Goal: Task Accomplishment & Management: Use online tool/utility

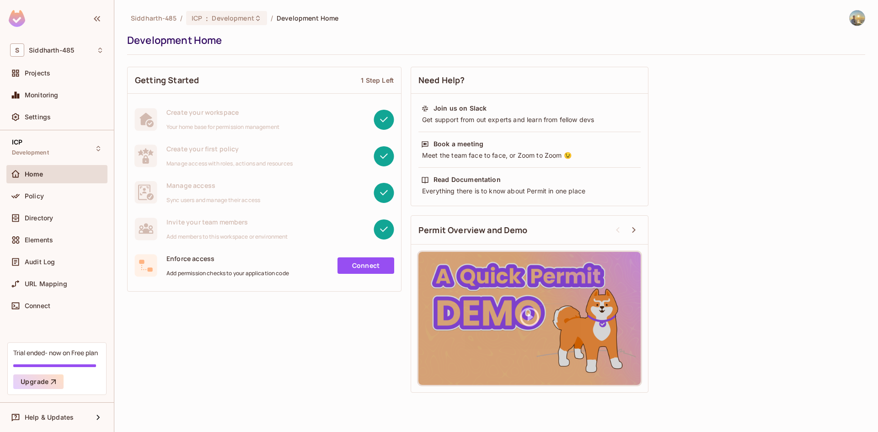
click at [5, 198] on div "ICP Development Home Policy Directory Elements Audit Log URL Mapping Connect" at bounding box center [57, 236] width 114 height 212
click at [14, 198] on icon at bounding box center [15, 196] width 9 height 9
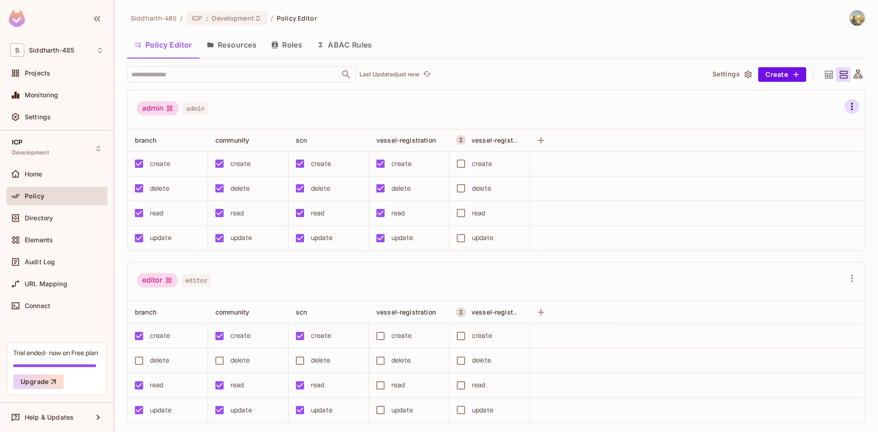
click at [844, 105] on button "button" at bounding box center [851, 106] width 15 height 15
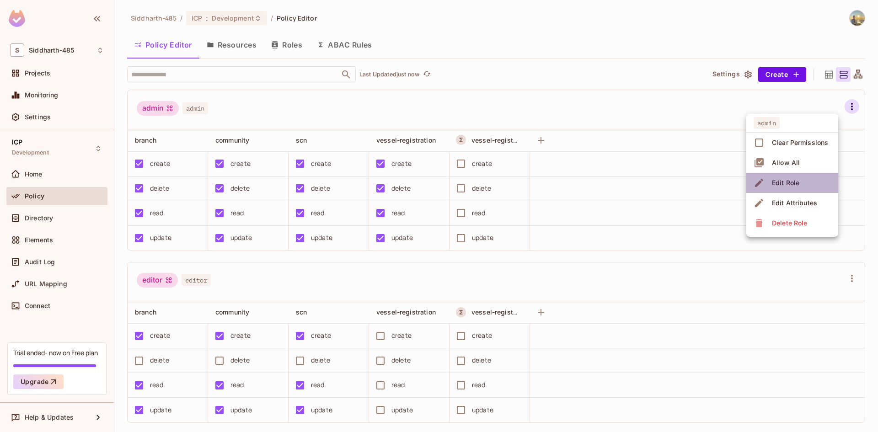
click at [791, 189] on span "Edit Role" at bounding box center [785, 183] width 33 height 15
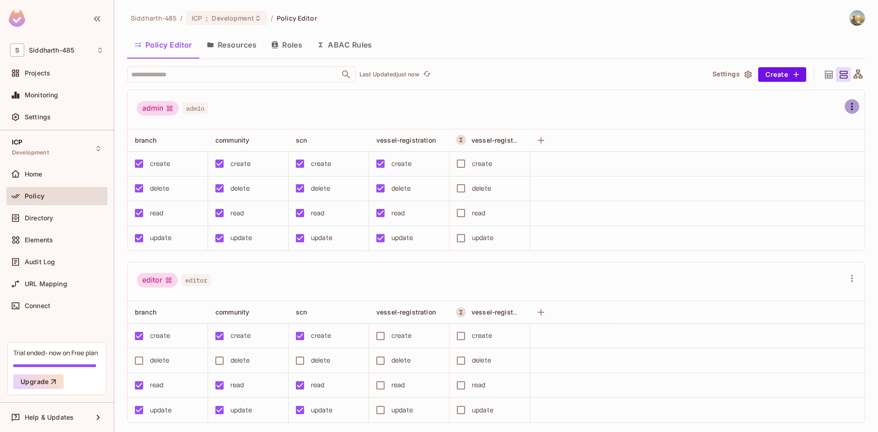
click at [844, 112] on button "button" at bounding box center [851, 106] width 15 height 15
click at [70, 251] on div at bounding box center [439, 216] width 878 height 432
click at [66, 227] on div "Directory" at bounding box center [56, 220] width 101 height 22
click at [64, 219] on div "Directory" at bounding box center [64, 217] width 79 height 7
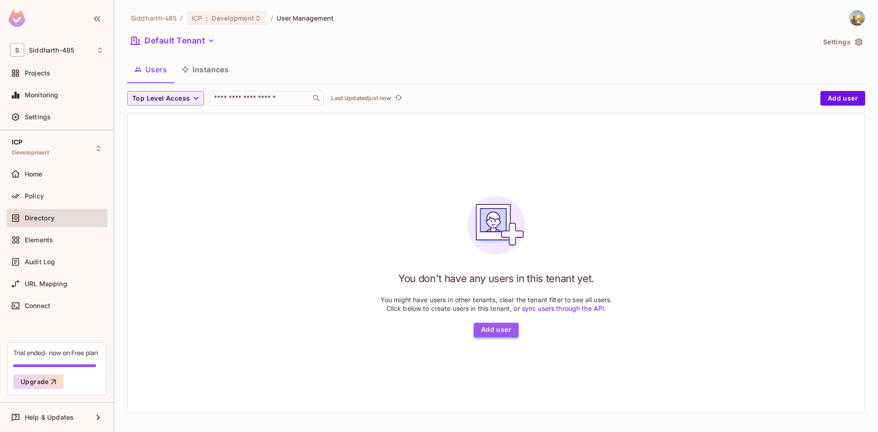
click at [508, 336] on button "Add user" at bounding box center [496, 330] width 45 height 15
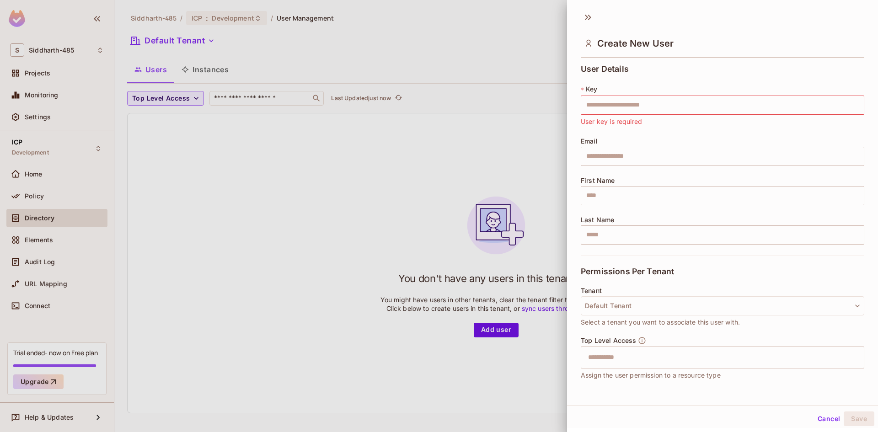
click at [387, 276] on div at bounding box center [439, 216] width 878 height 432
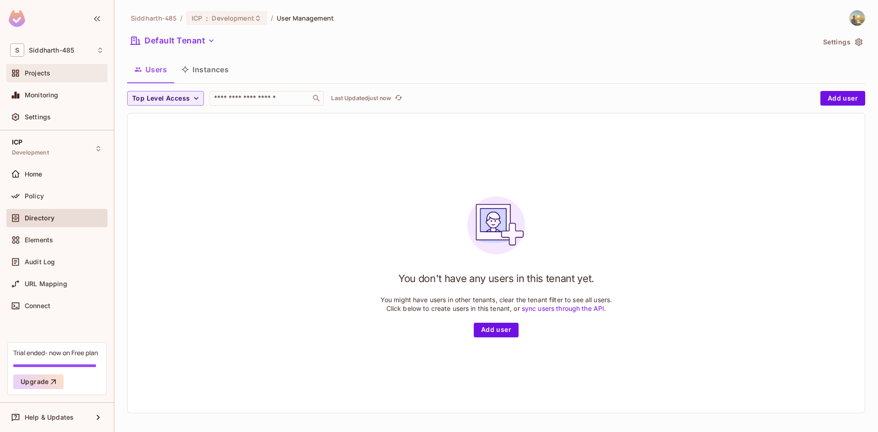
click at [51, 72] on div "Projects" at bounding box center [64, 72] width 79 height 7
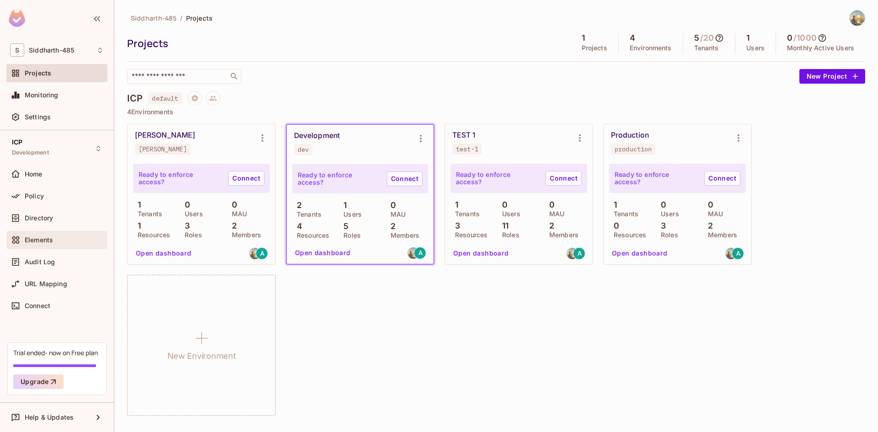
click at [68, 248] on div "Elements" at bounding box center [56, 240] width 101 height 18
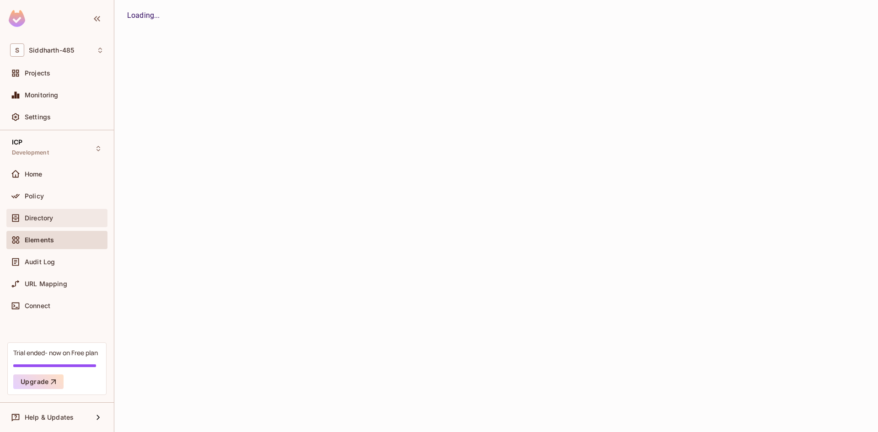
click at [70, 219] on div "Directory" at bounding box center [64, 217] width 79 height 7
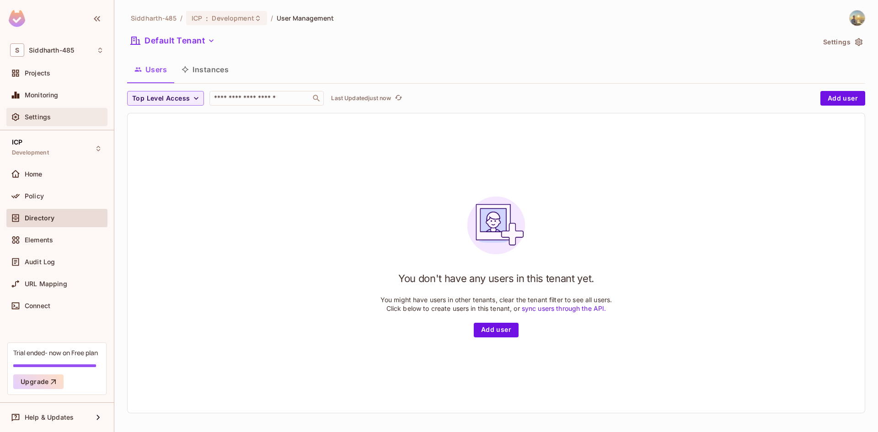
click at [73, 120] on div "Settings" at bounding box center [64, 116] width 79 height 7
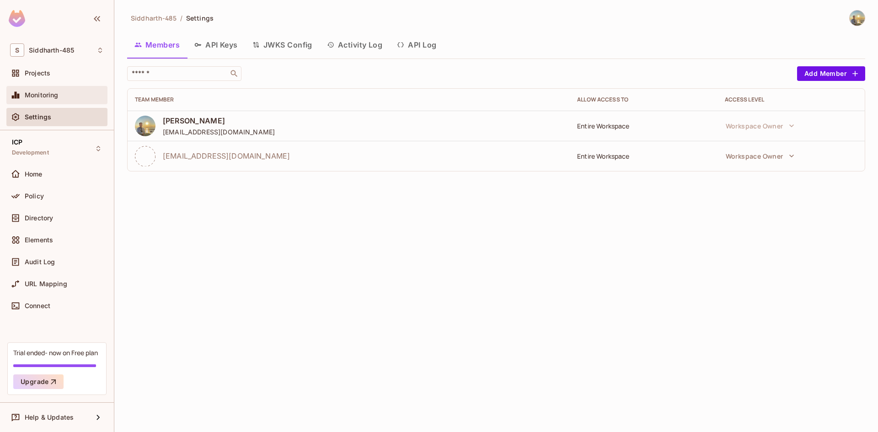
click at [76, 99] on div "Monitoring" at bounding box center [57, 95] width 94 height 11
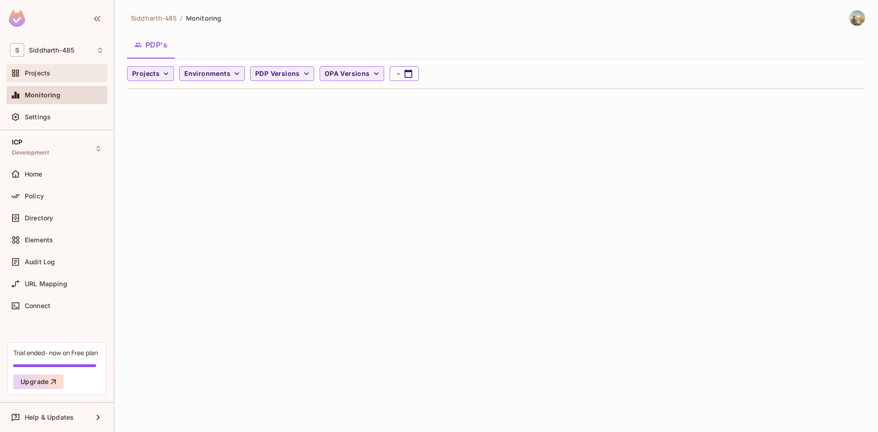
click at [65, 79] on div "Projects" at bounding box center [56, 73] width 101 height 18
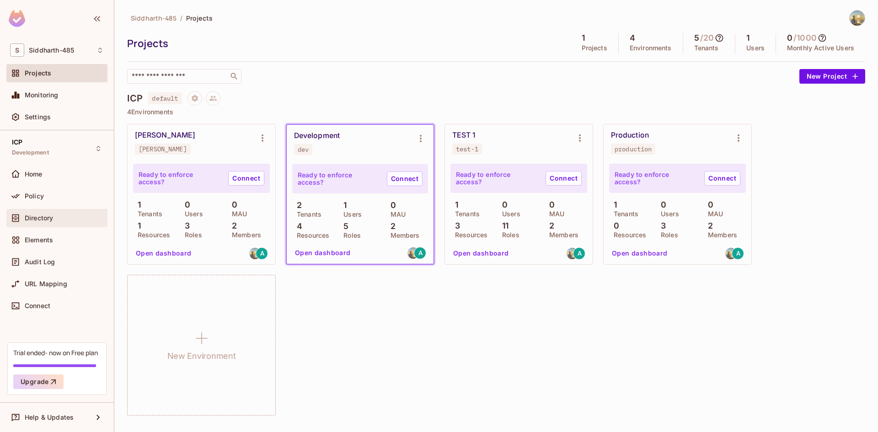
click at [48, 227] on div "Directory" at bounding box center [56, 218] width 101 height 18
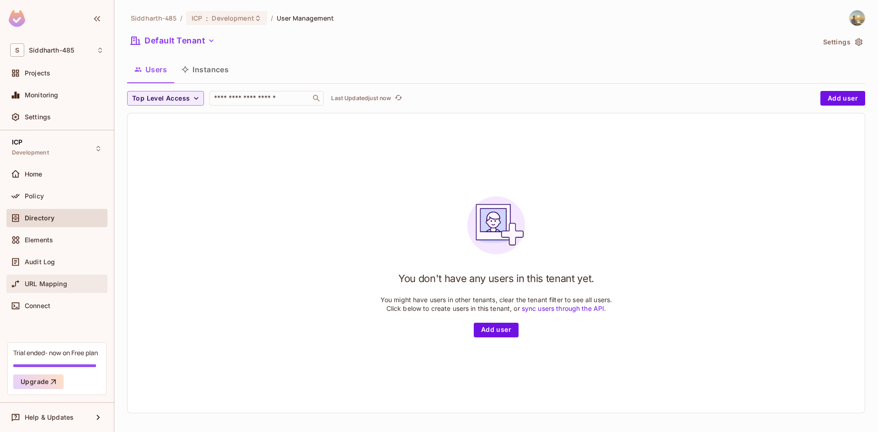
click at [40, 276] on div "URL Mapping" at bounding box center [56, 284] width 101 height 18
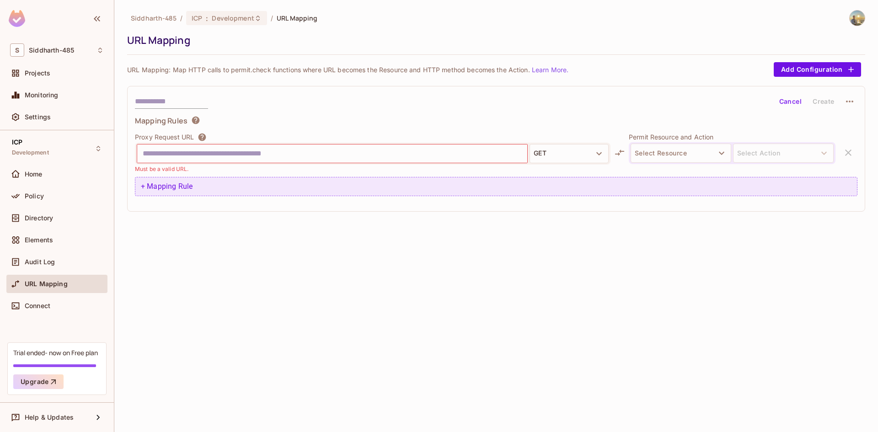
click at [162, 192] on div "+ Mapping Rule" at bounding box center [496, 186] width 722 height 19
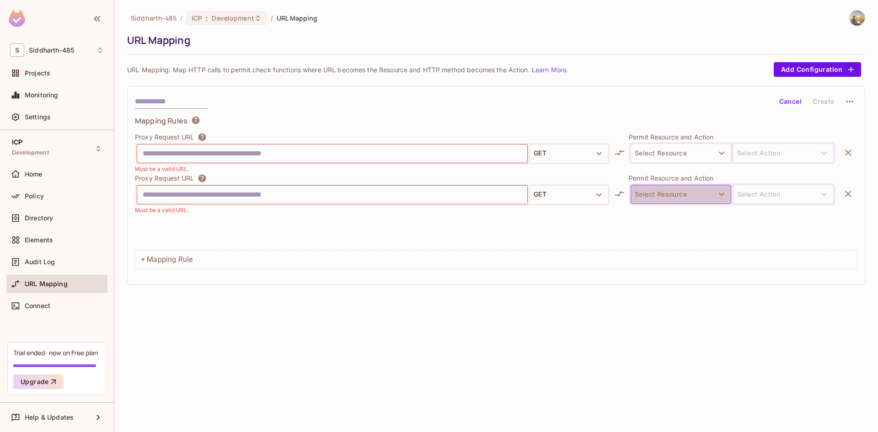
click at [679, 197] on button "Select Resource" at bounding box center [681, 194] width 101 height 19
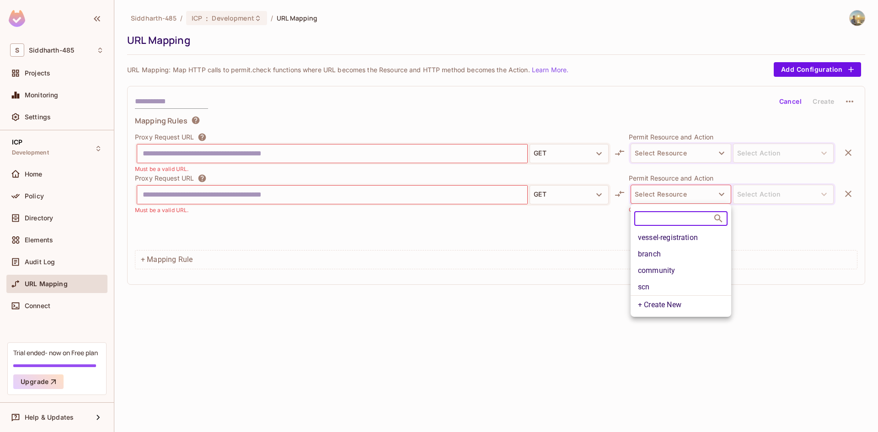
click at [801, 199] on div at bounding box center [439, 216] width 878 height 432
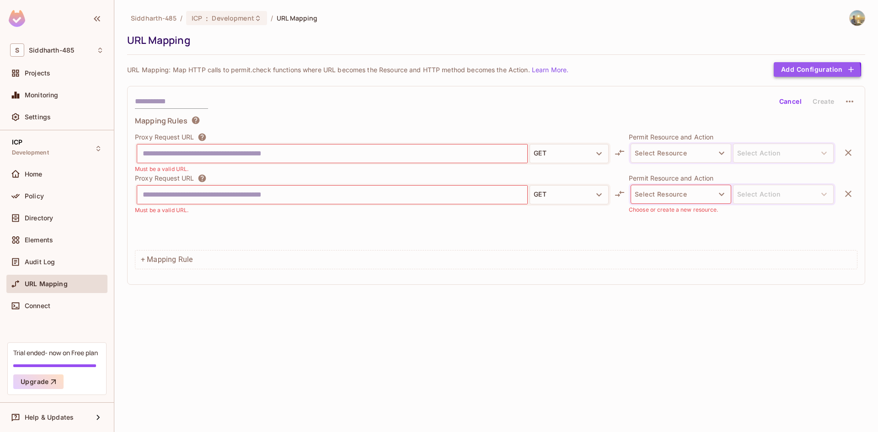
click at [794, 73] on button "Add Configuration" at bounding box center [817, 69] width 87 height 15
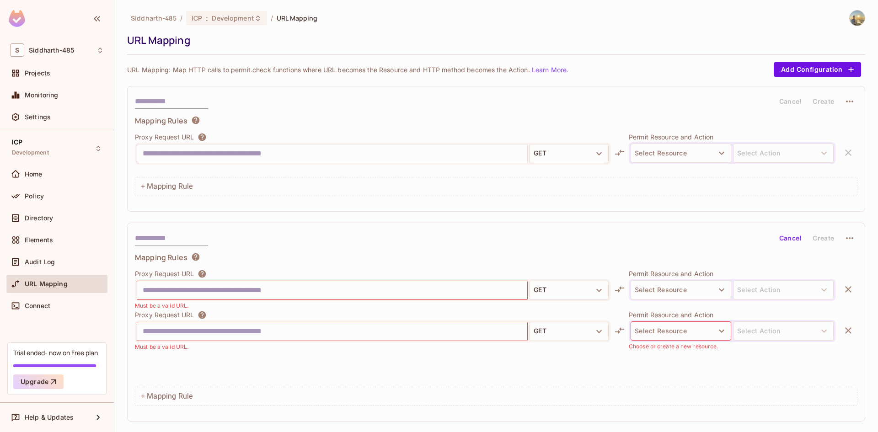
click at [182, 235] on input "text" at bounding box center [171, 238] width 73 height 15
click at [62, 214] on div "Directory" at bounding box center [64, 217] width 79 height 7
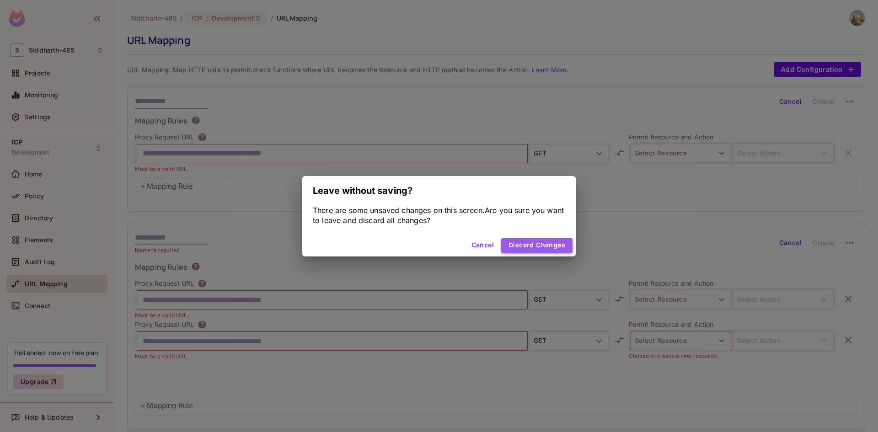
click at [535, 248] on button "Discard Changes" at bounding box center [536, 245] width 71 height 15
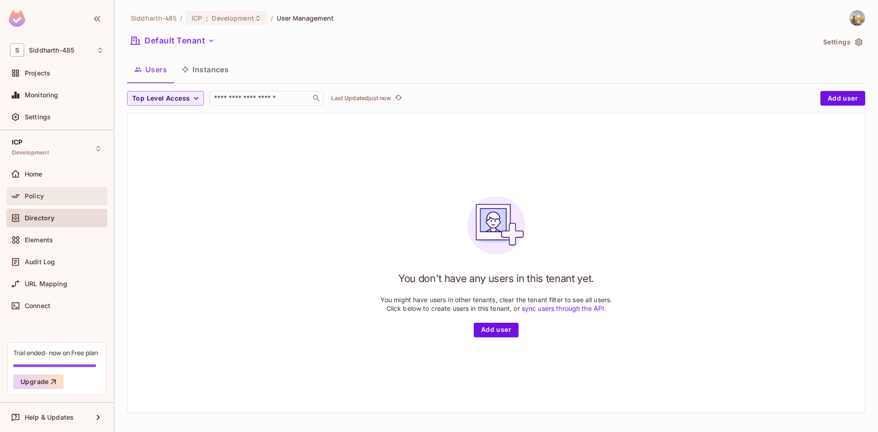
click at [65, 196] on div "Policy" at bounding box center [64, 195] width 79 height 7
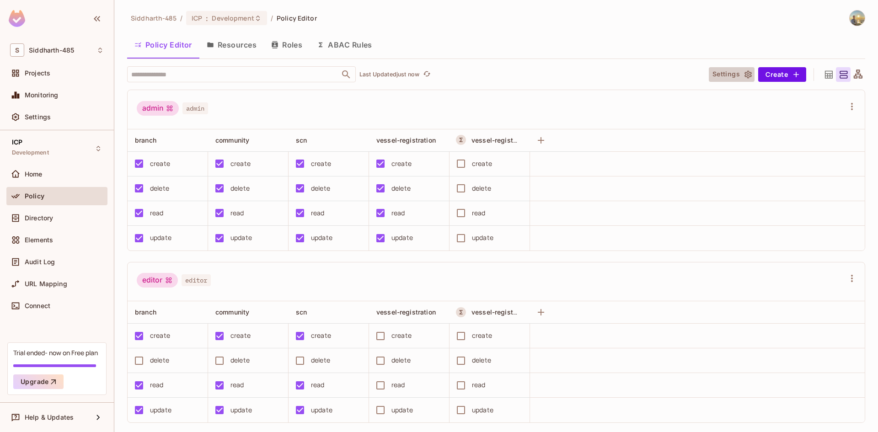
click at [743, 77] on icon "button" at bounding box center [747, 74] width 9 height 9
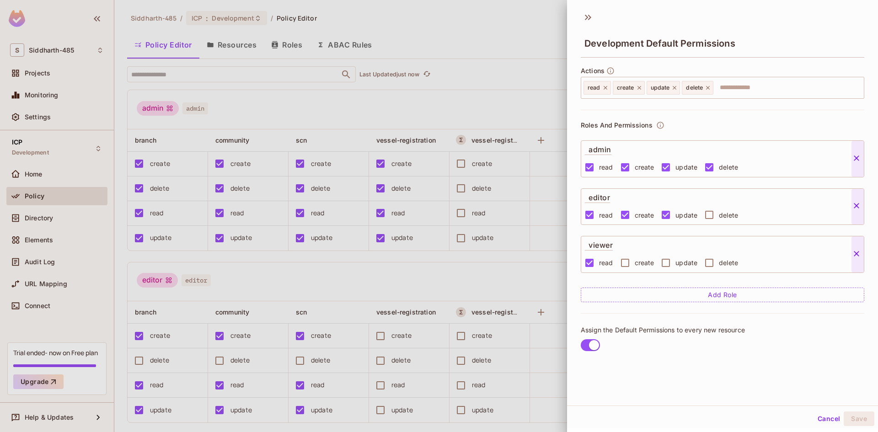
click at [673, 300] on button "Add Role" at bounding box center [722, 295] width 283 height 15
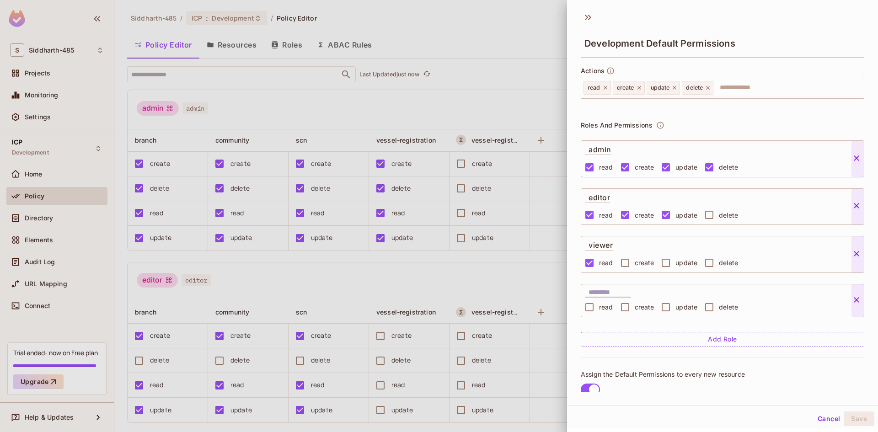
click at [855, 301] on icon at bounding box center [856, 299] width 5 height 5
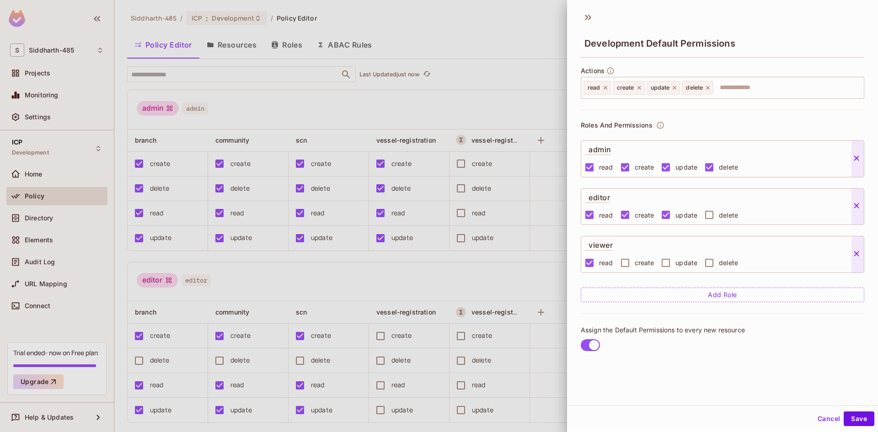
click at [488, 283] on div at bounding box center [439, 216] width 878 height 432
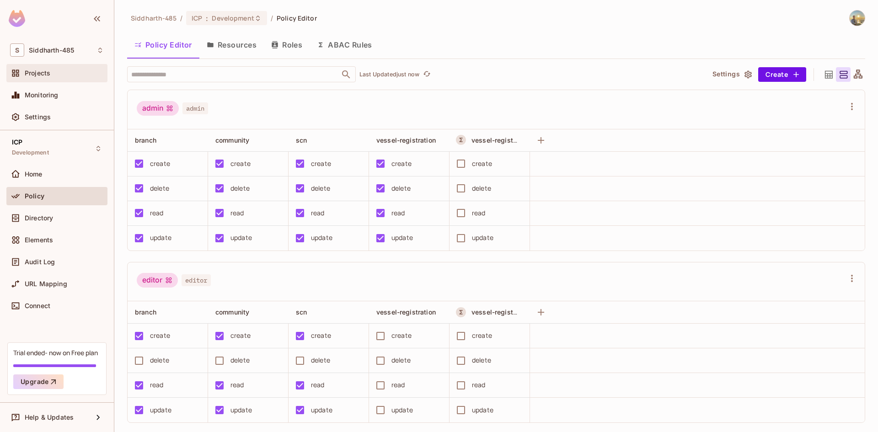
click at [41, 74] on span "Projects" at bounding box center [38, 72] width 26 height 7
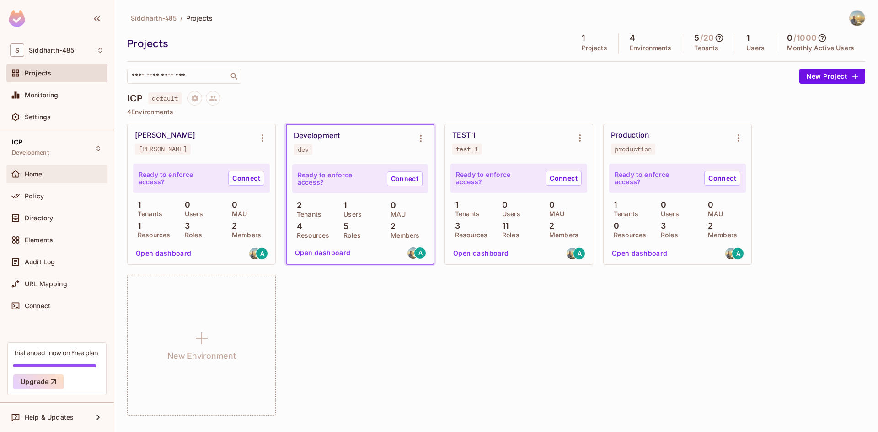
click at [55, 174] on div "Home" at bounding box center [64, 174] width 79 height 7
